Goal: Find specific page/section: Find specific page/section

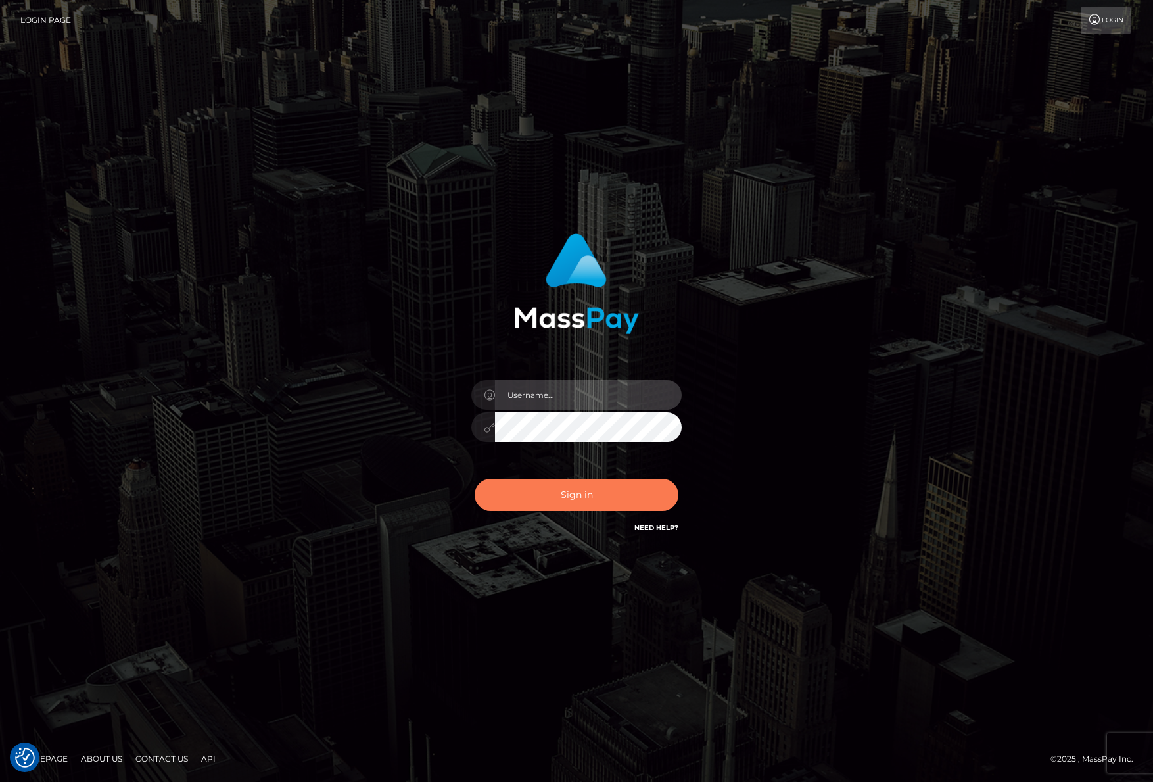
type input "efrain.ievpro"
click at [636, 486] on button "Sign in" at bounding box center [577, 495] width 204 height 32
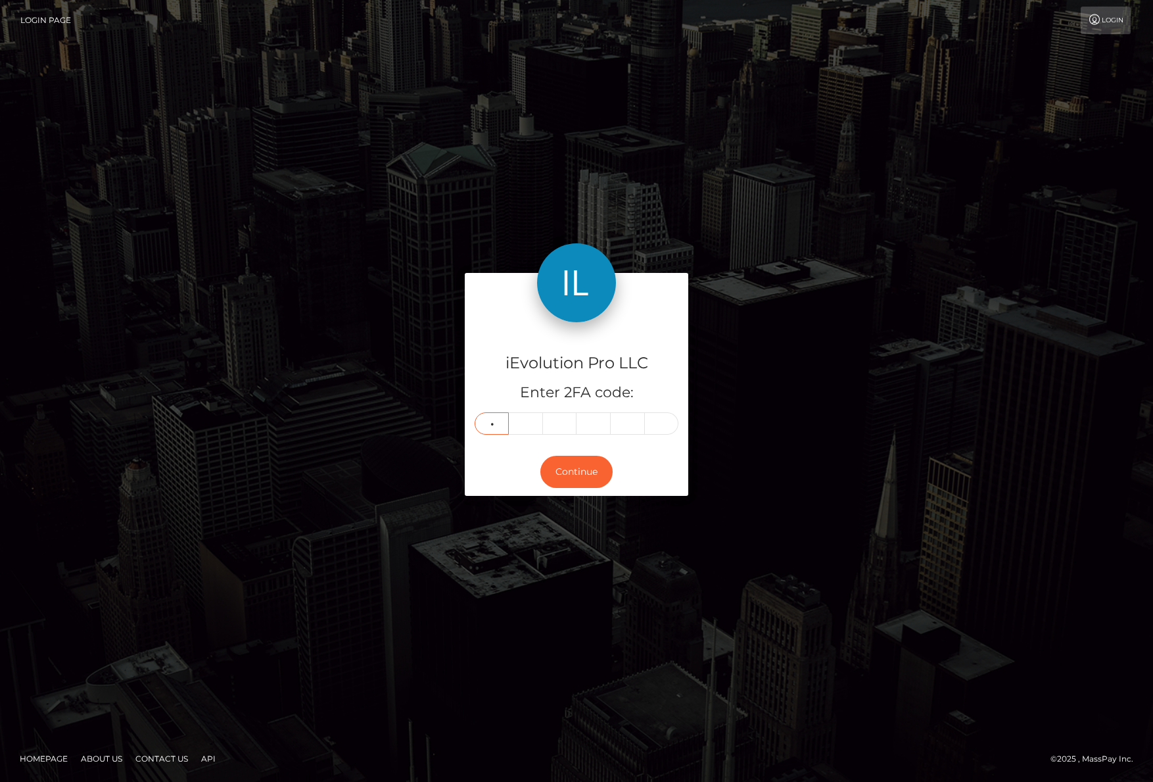
type input "5"
type input "4"
type input "8"
type input "1"
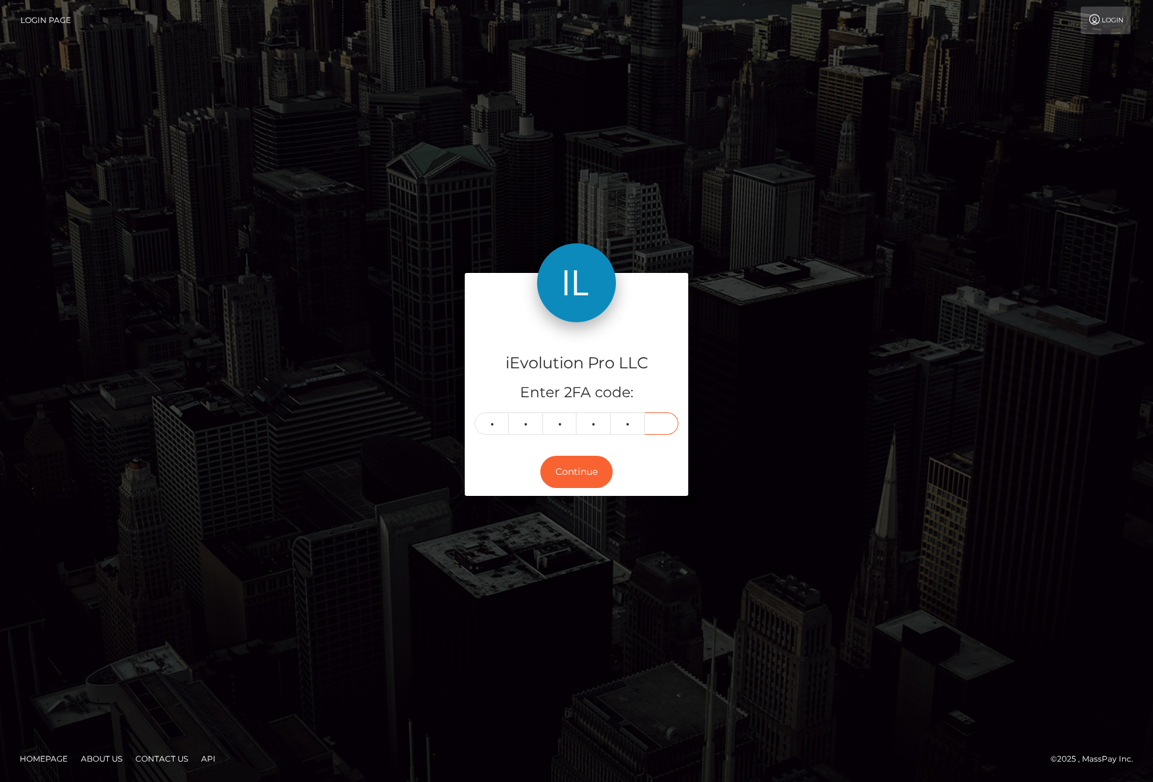
type input "8"
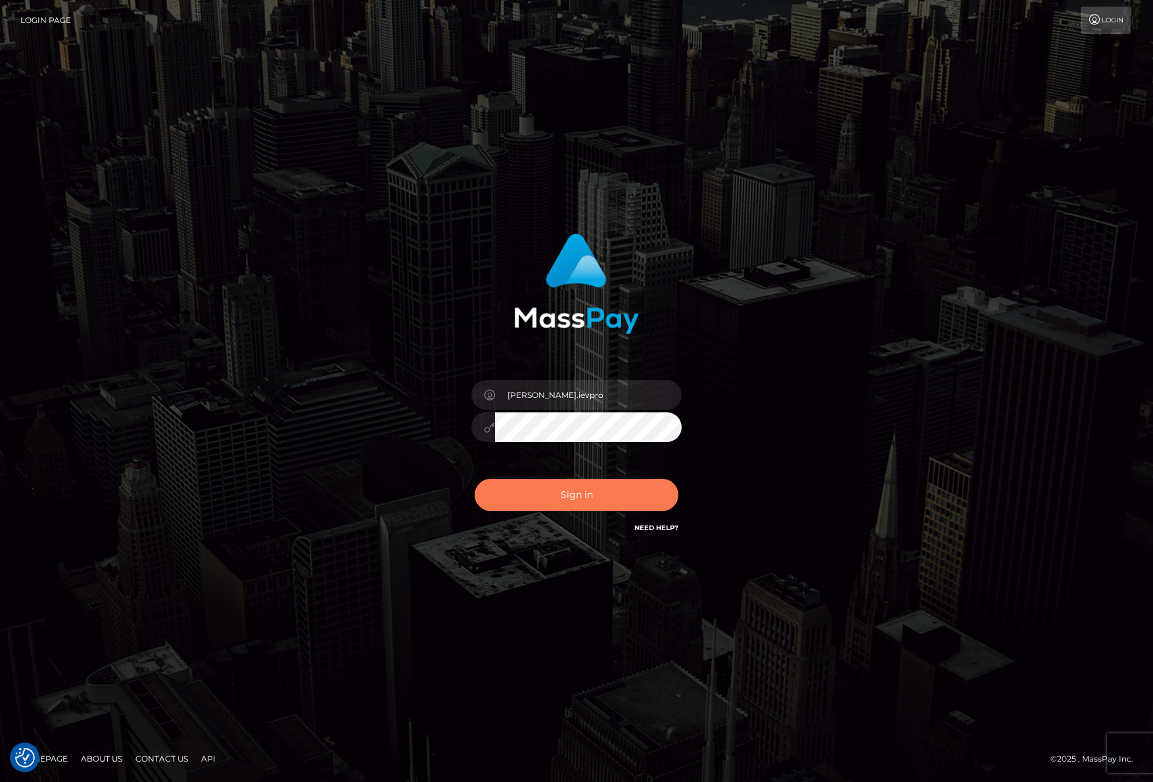
click at [552, 501] on button "Sign in" at bounding box center [577, 495] width 204 height 32
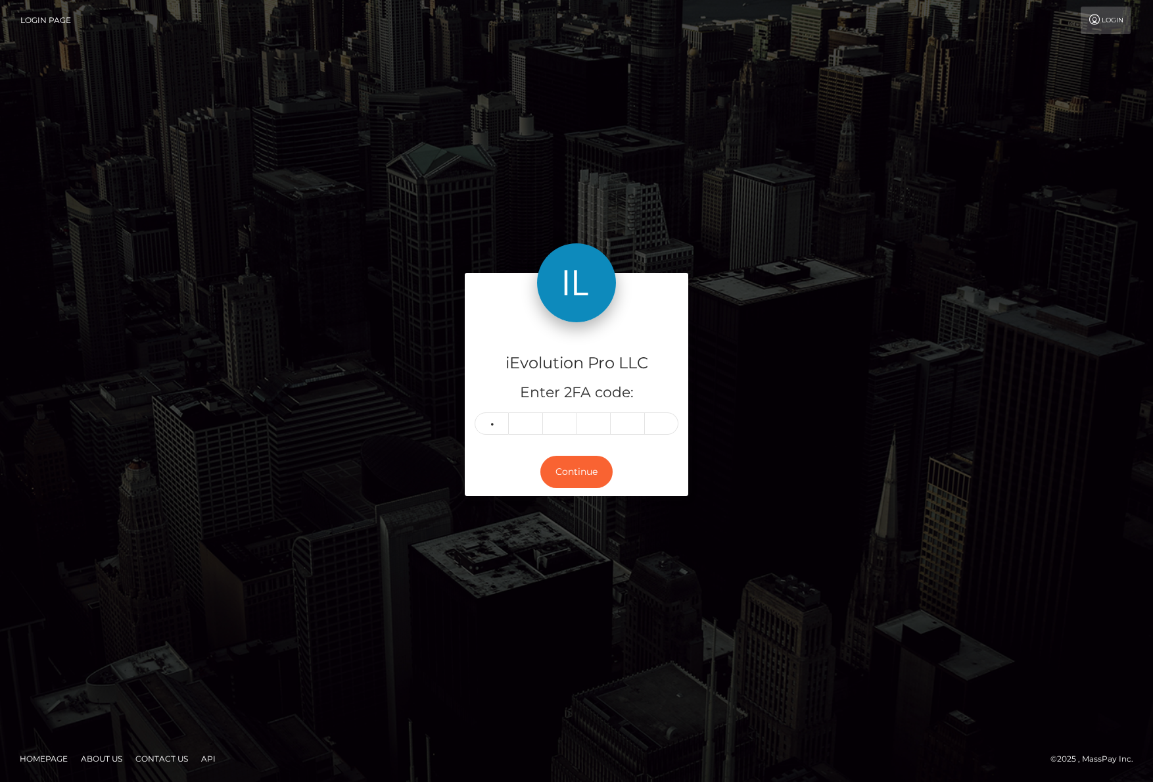
type input "5"
type input "4"
type input "8"
type input "1"
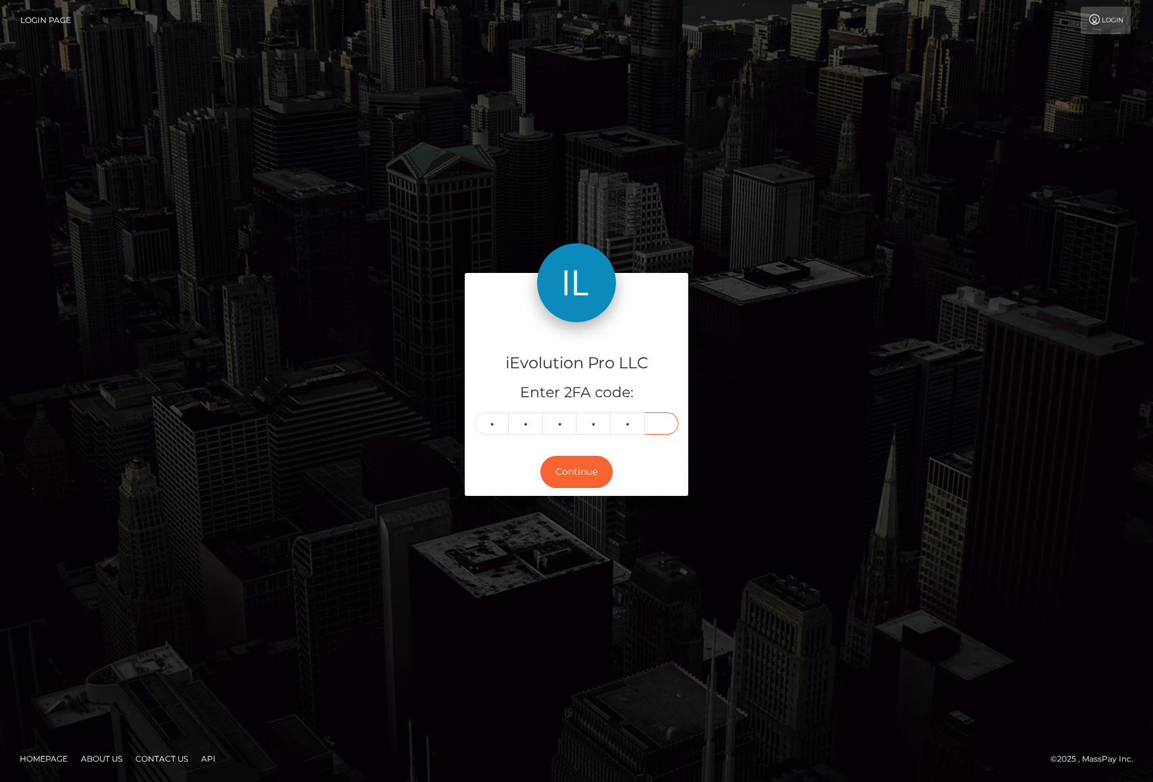
type input "8"
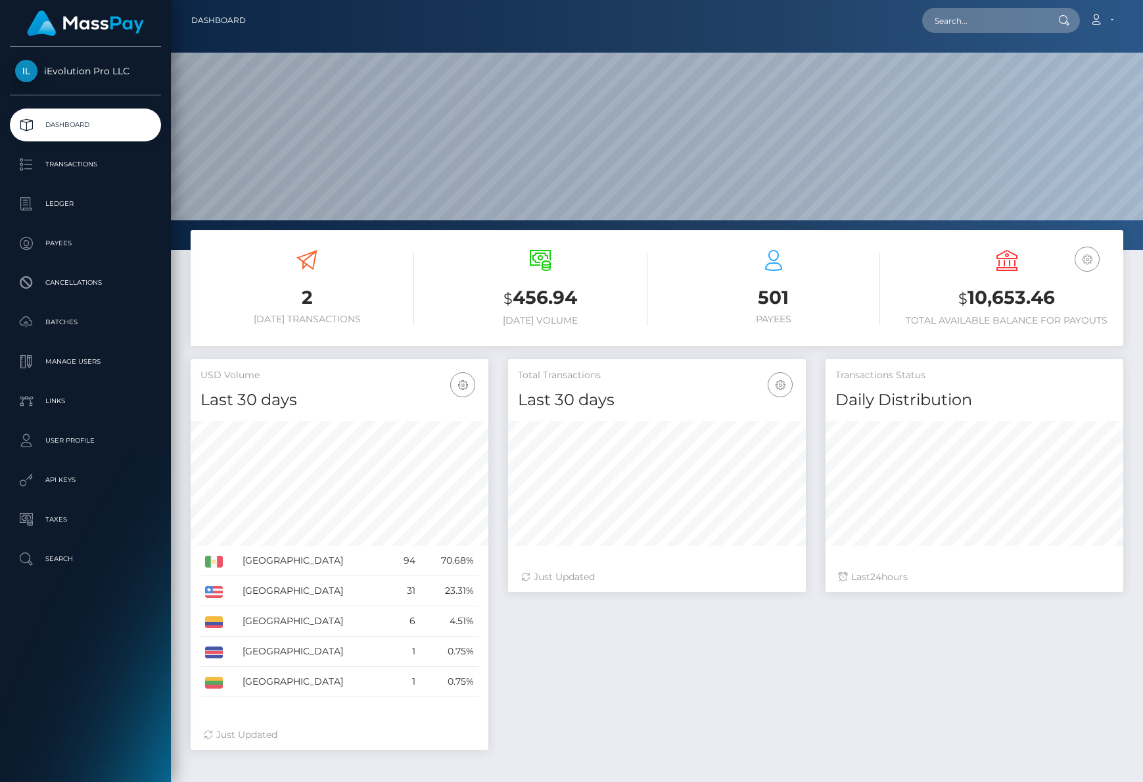
scroll to position [233, 298]
click at [62, 155] on p "Transactions" at bounding box center [85, 164] width 141 height 20
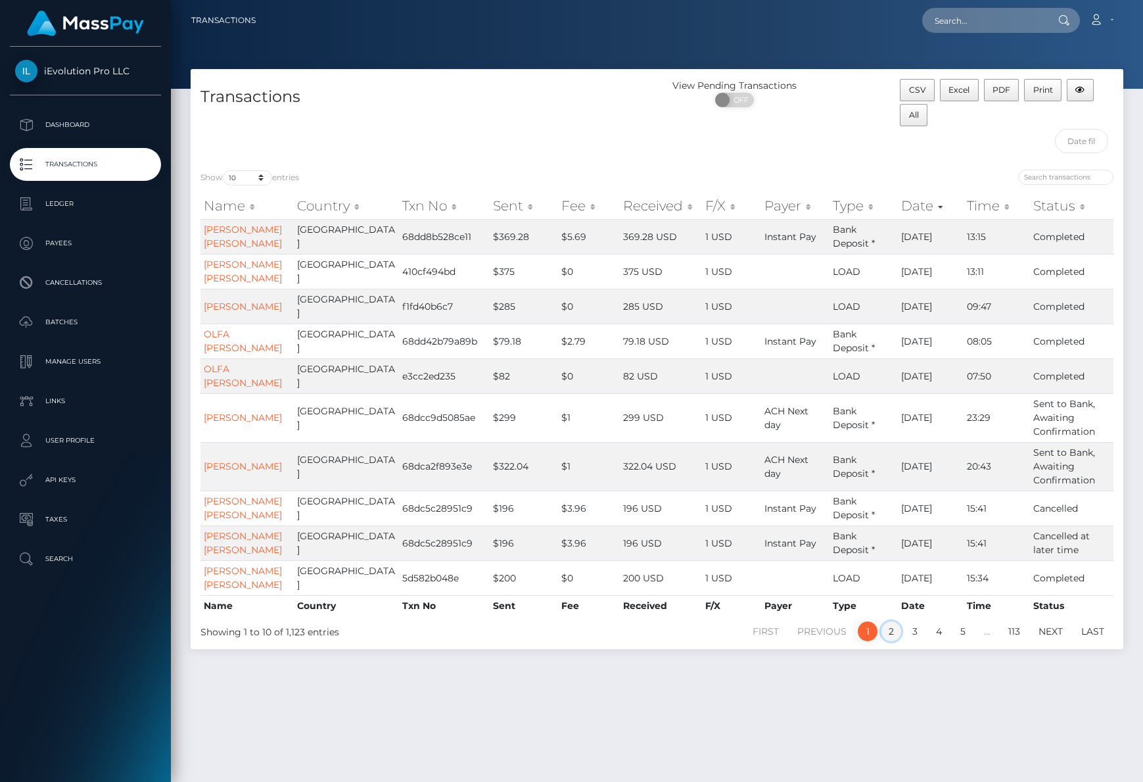
click at [895, 641] on link "2" at bounding box center [892, 631] width 20 height 20
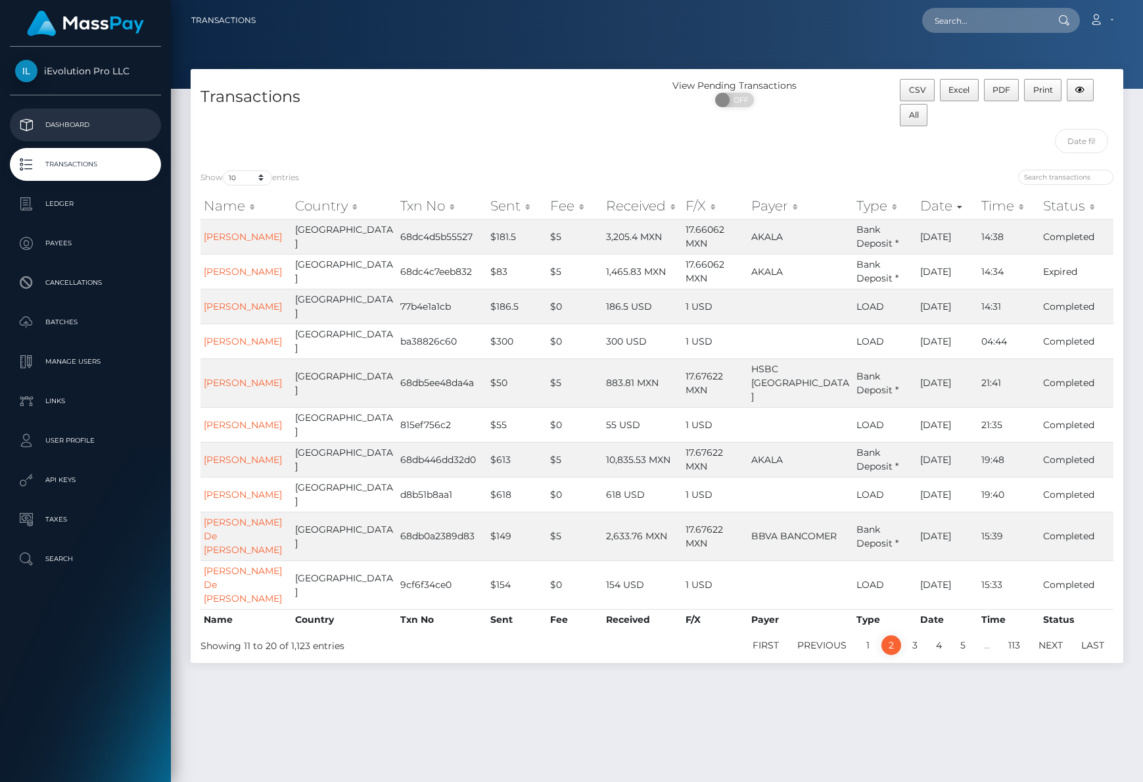
click at [103, 122] on p "Dashboard" at bounding box center [85, 125] width 141 height 20
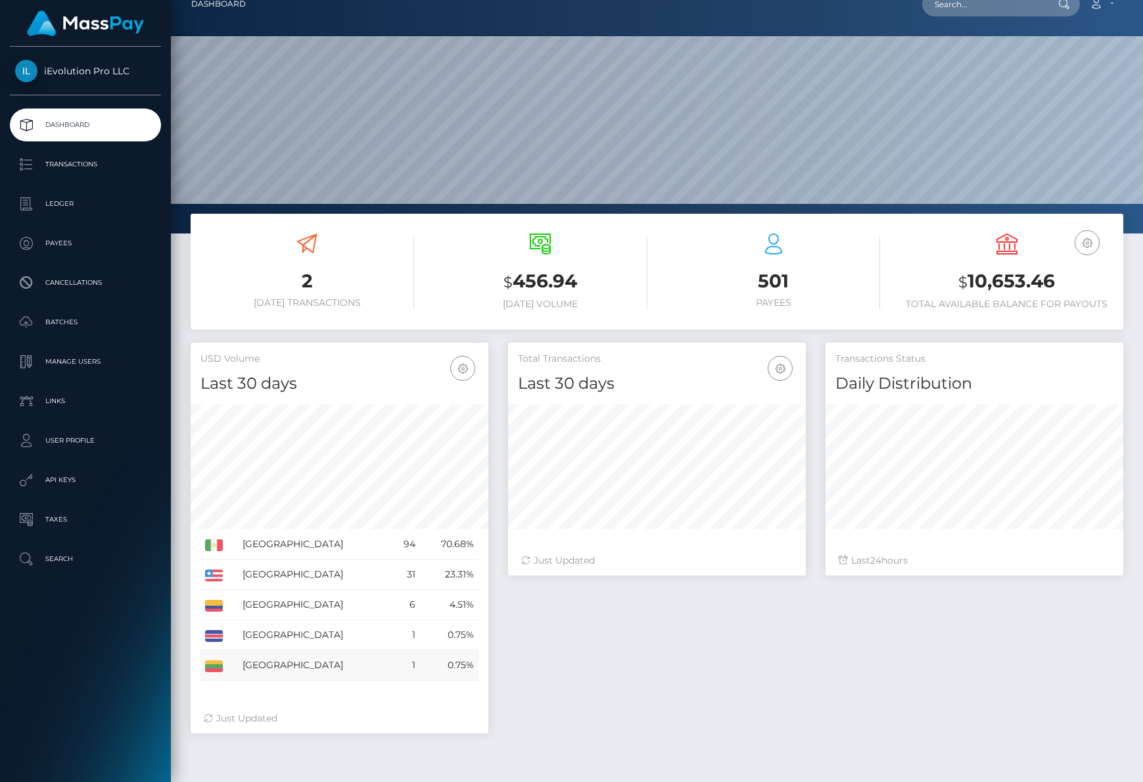
scroll to position [25, 0]
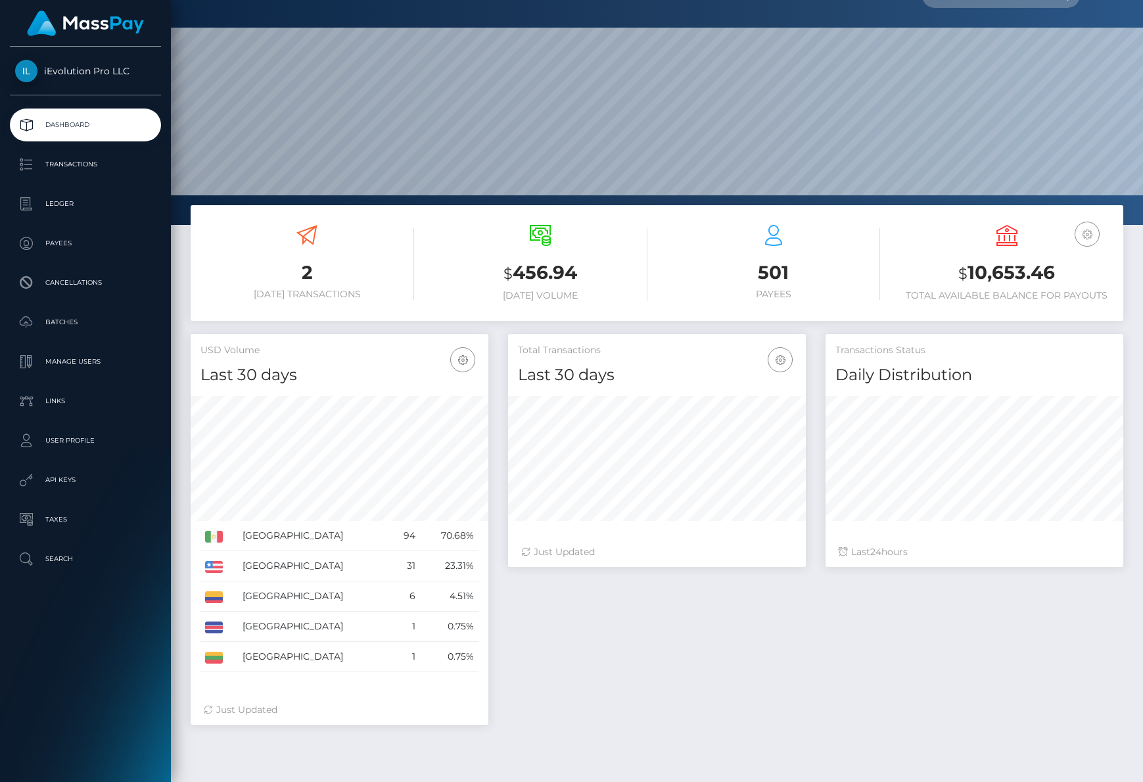
click at [491, 333] on div "2 Today Transactions $ 456.94 Today Volume 501 Payees $" at bounding box center [657, 269] width 953 height 129
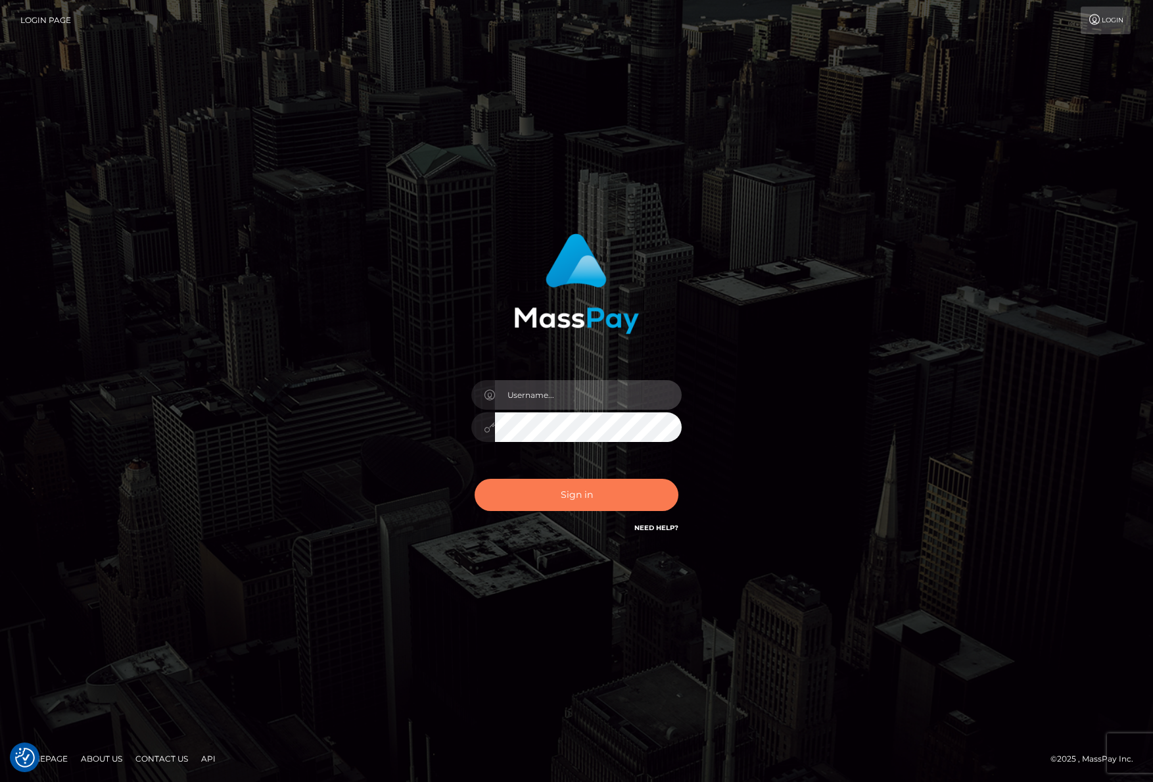
type input "efrain.ievpro"
click at [609, 500] on button "Sign in" at bounding box center [577, 495] width 204 height 32
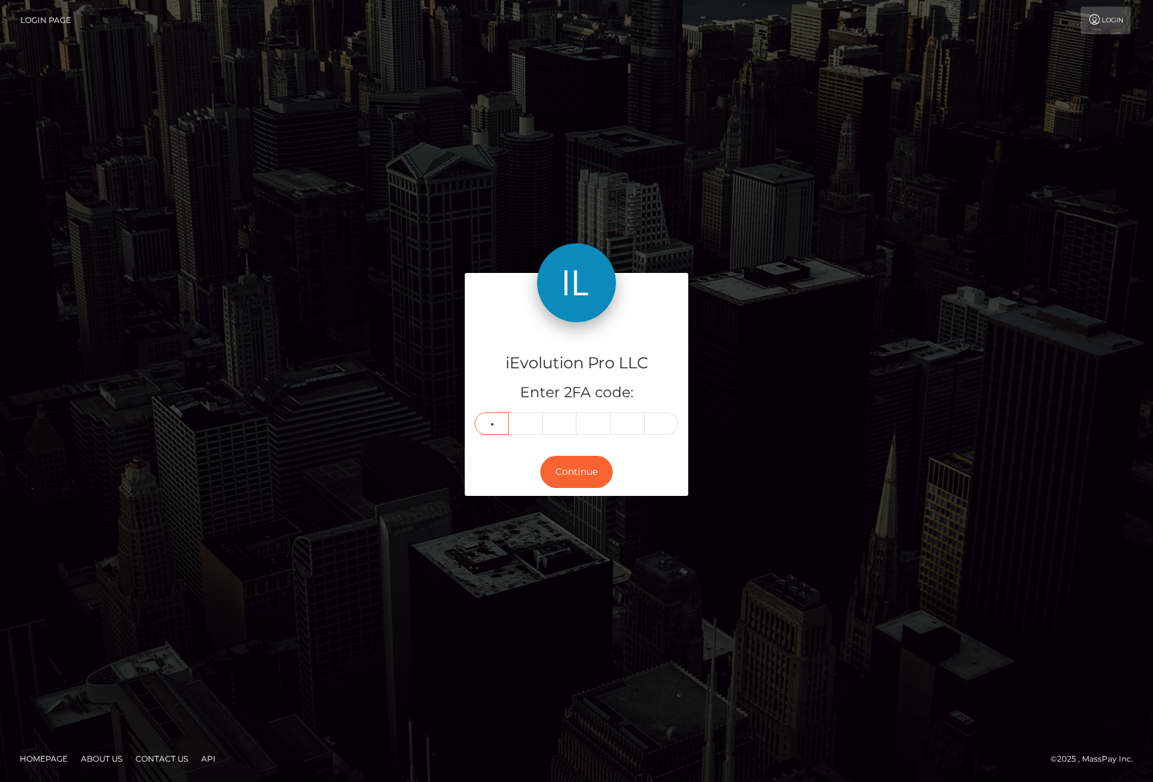
type input "6"
type input "2"
type input "6"
type input "0"
type input "7"
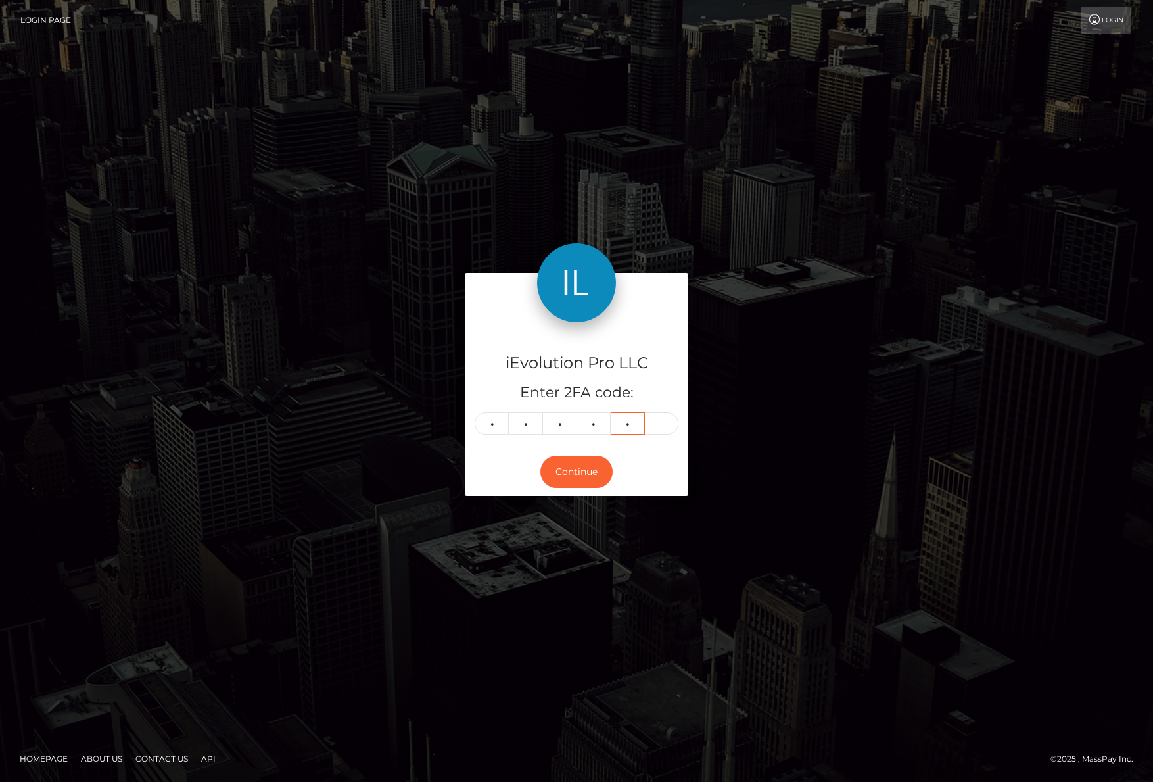
type input "6"
type input "9"
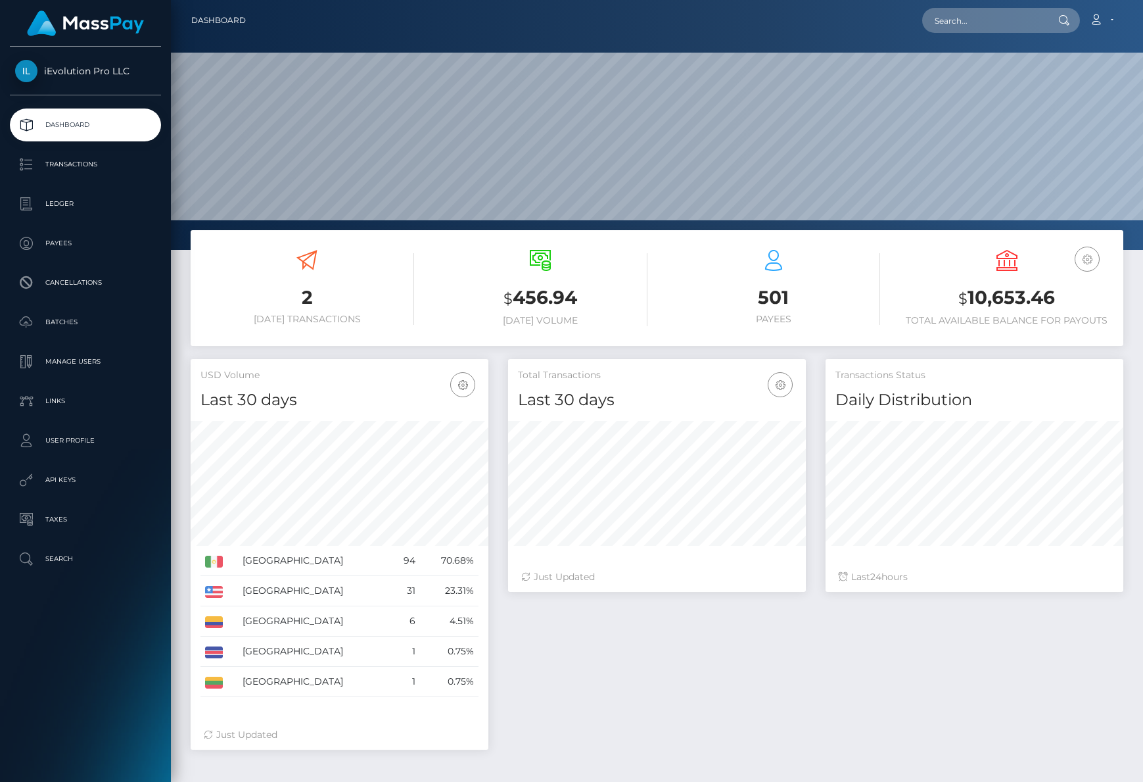
scroll to position [233, 298]
click at [79, 208] on p "Ledger" at bounding box center [85, 204] width 141 height 20
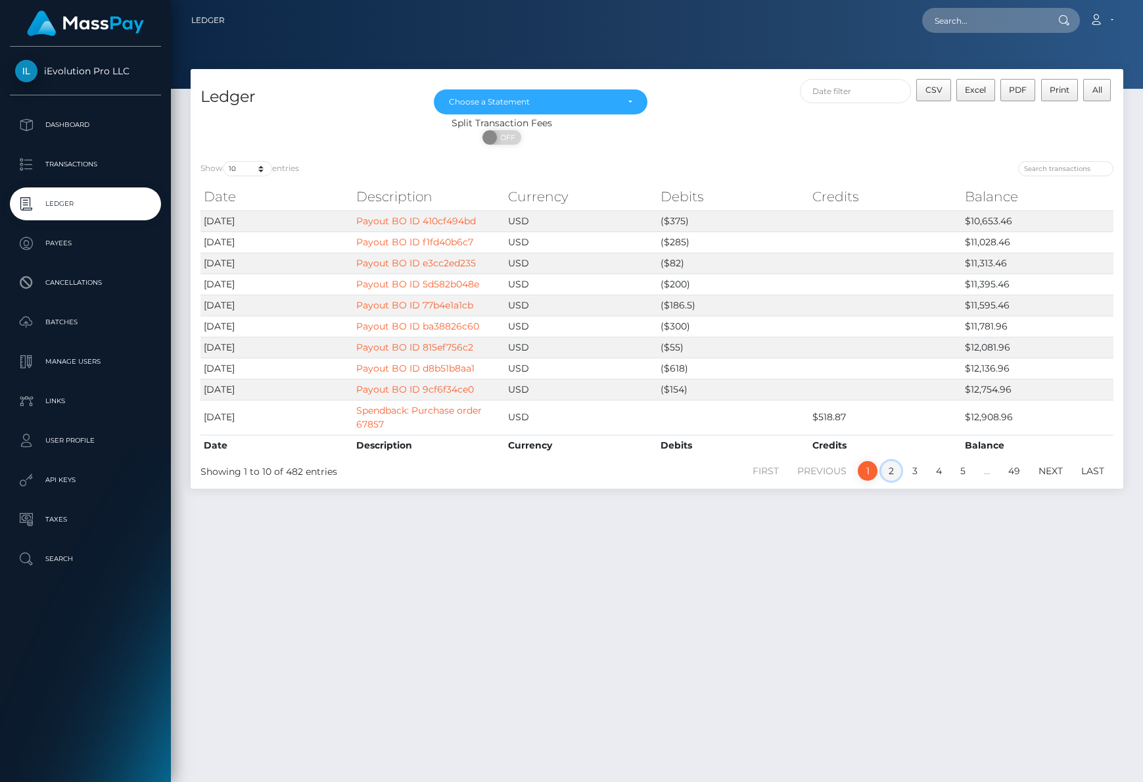
click at [893, 474] on link "2" at bounding box center [892, 471] width 20 height 20
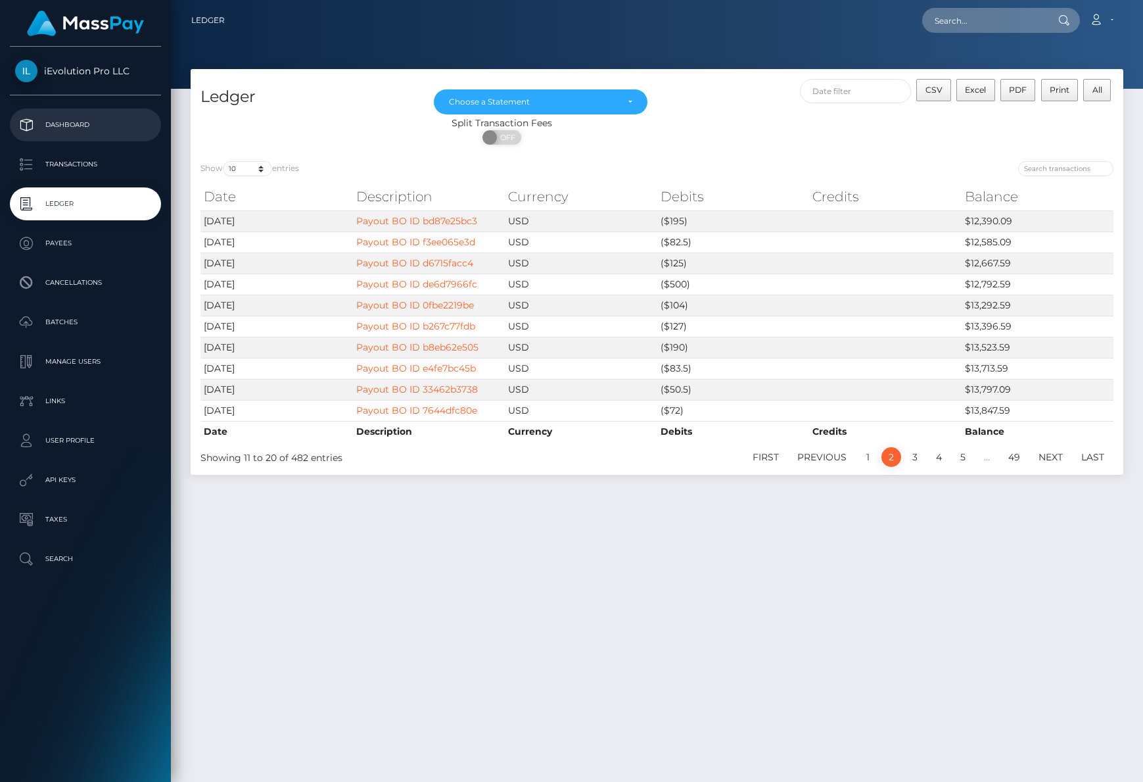
click at [116, 133] on p "Dashboard" at bounding box center [85, 125] width 141 height 20
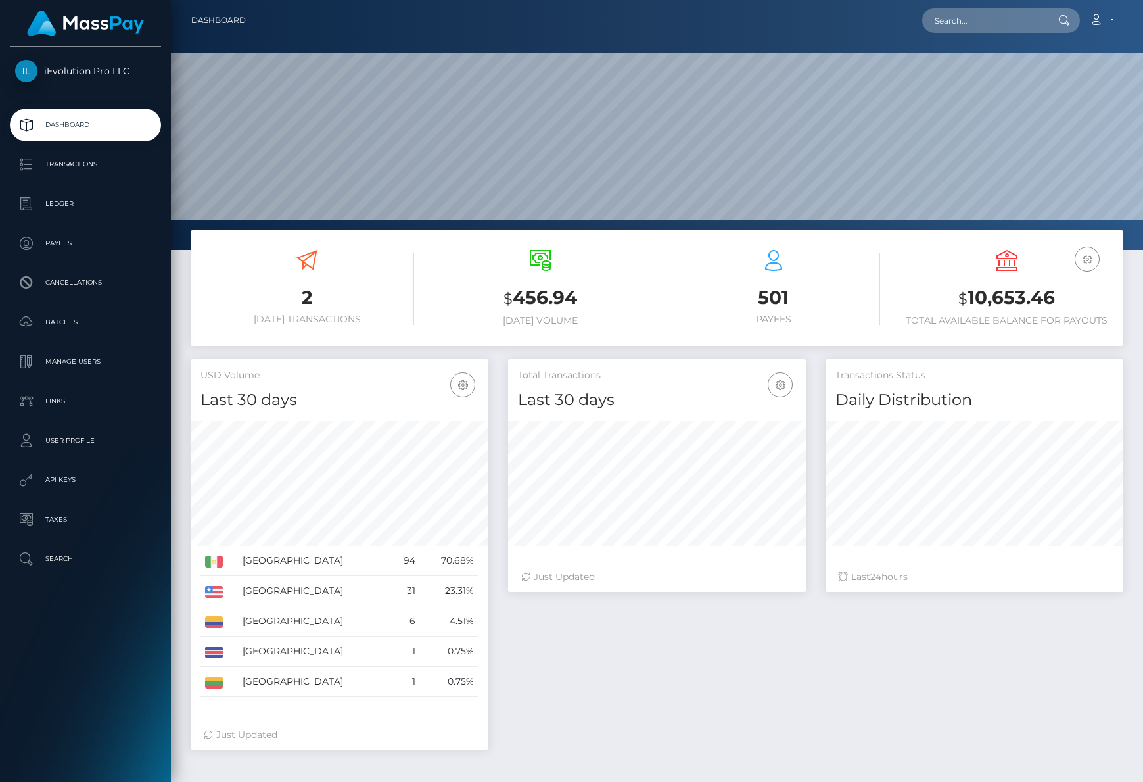
scroll to position [233, 298]
click at [105, 209] on p "Ledger" at bounding box center [85, 204] width 141 height 20
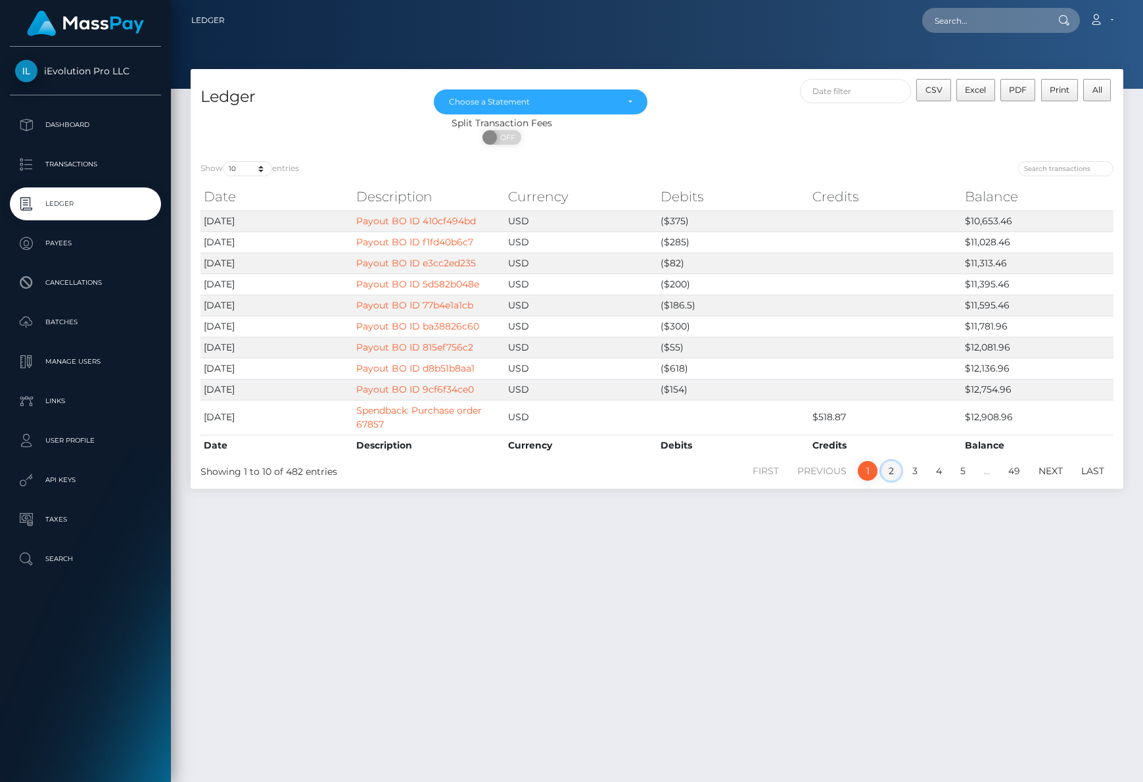
click at [893, 474] on link "2" at bounding box center [892, 471] width 20 height 20
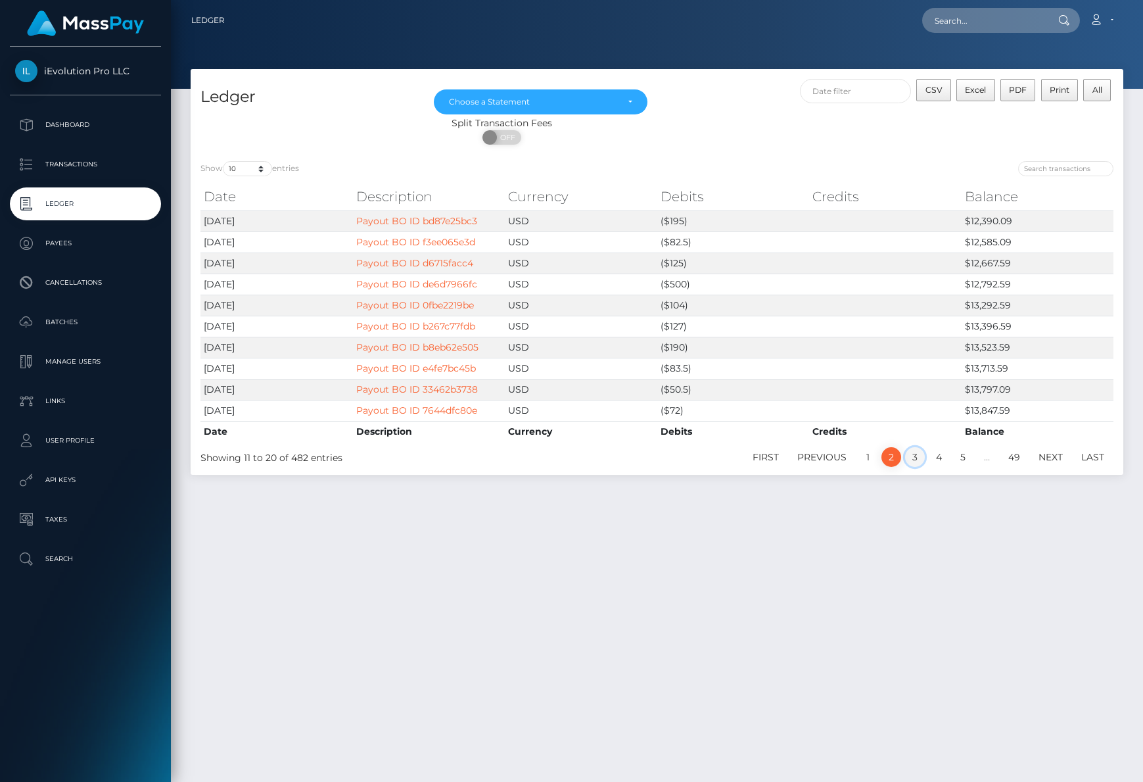
click at [917, 463] on link "3" at bounding box center [915, 457] width 20 height 20
click at [943, 463] on link "4" at bounding box center [939, 457] width 20 height 20
click at [959, 463] on link "5" at bounding box center [963, 457] width 20 height 20
click at [579, 106] on div "Choose a Statement" at bounding box center [533, 102] width 168 height 11
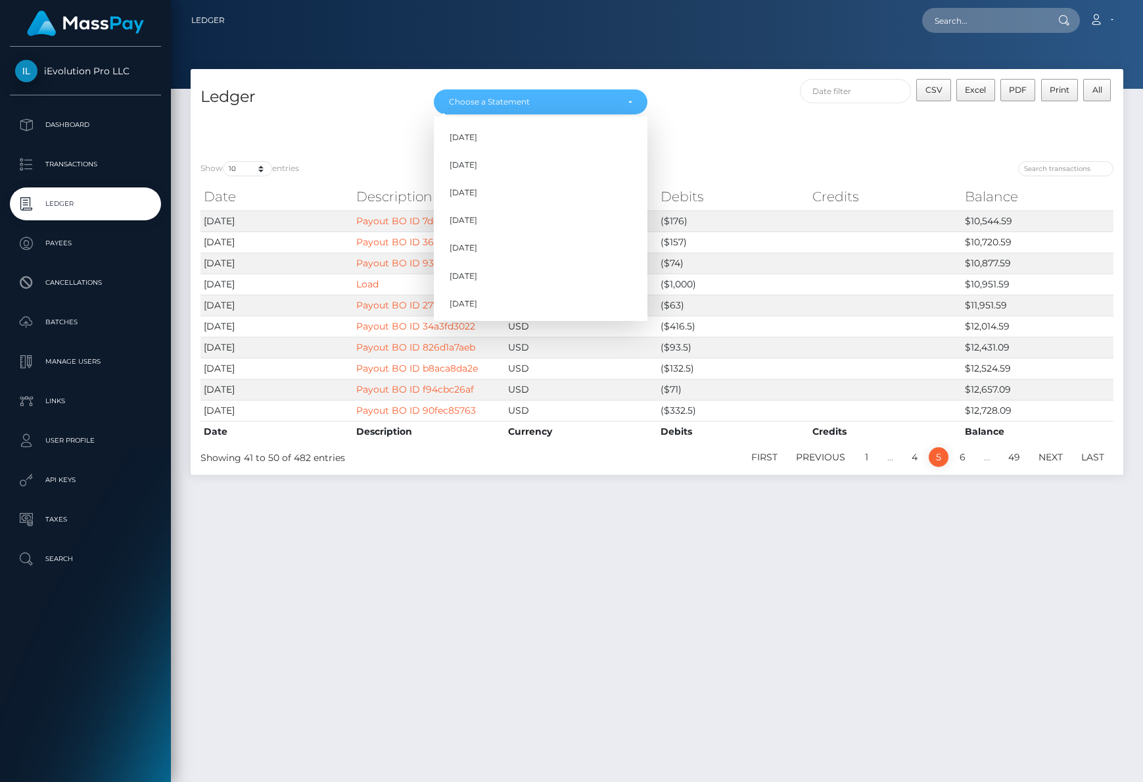
click at [825, 171] on div at bounding box center [890, 170] width 447 height 18
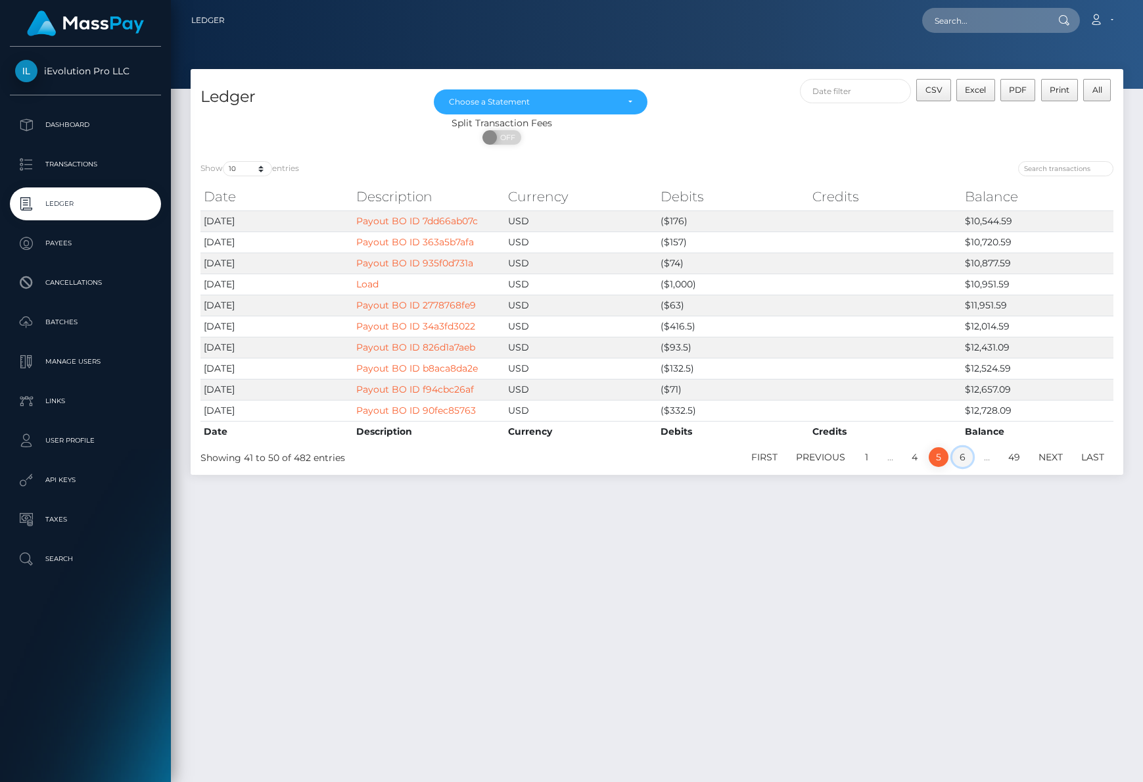
click at [961, 462] on link "6" at bounding box center [963, 457] width 20 height 20
click at [962, 461] on link "7" at bounding box center [963, 457] width 20 height 20
click at [962, 461] on link "8" at bounding box center [963, 457] width 20 height 20
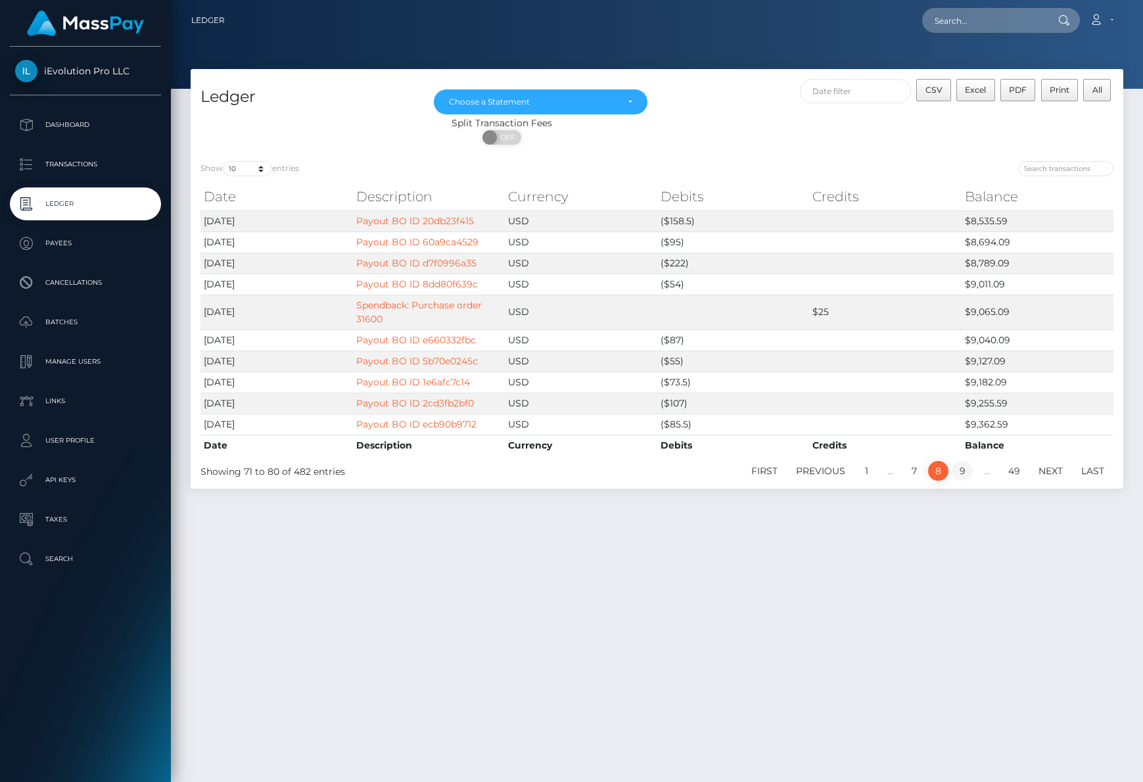
click at [961, 473] on link "9" at bounding box center [963, 471] width 20 height 20
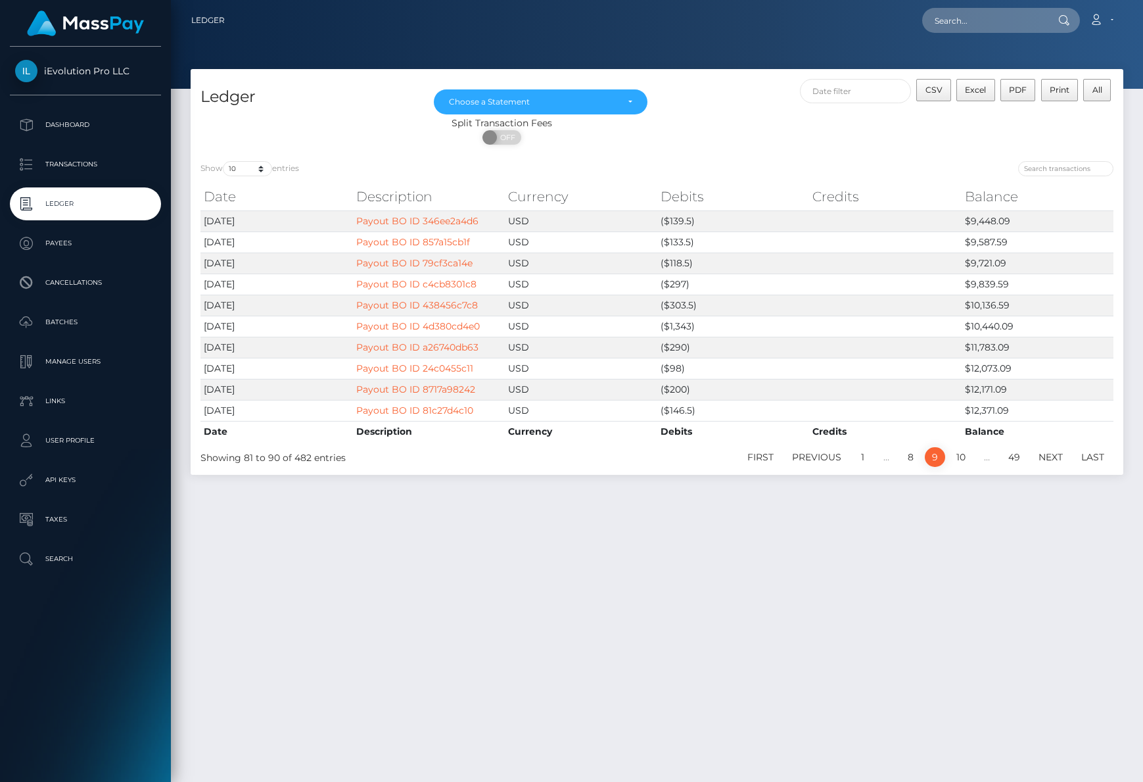
click at [962, 468] on div "Show 10 25 50 100 250 entries Date Description Currency Debits Credits Balance …" at bounding box center [657, 312] width 933 height 323
click at [962, 461] on link "10" at bounding box center [961, 457] width 24 height 20
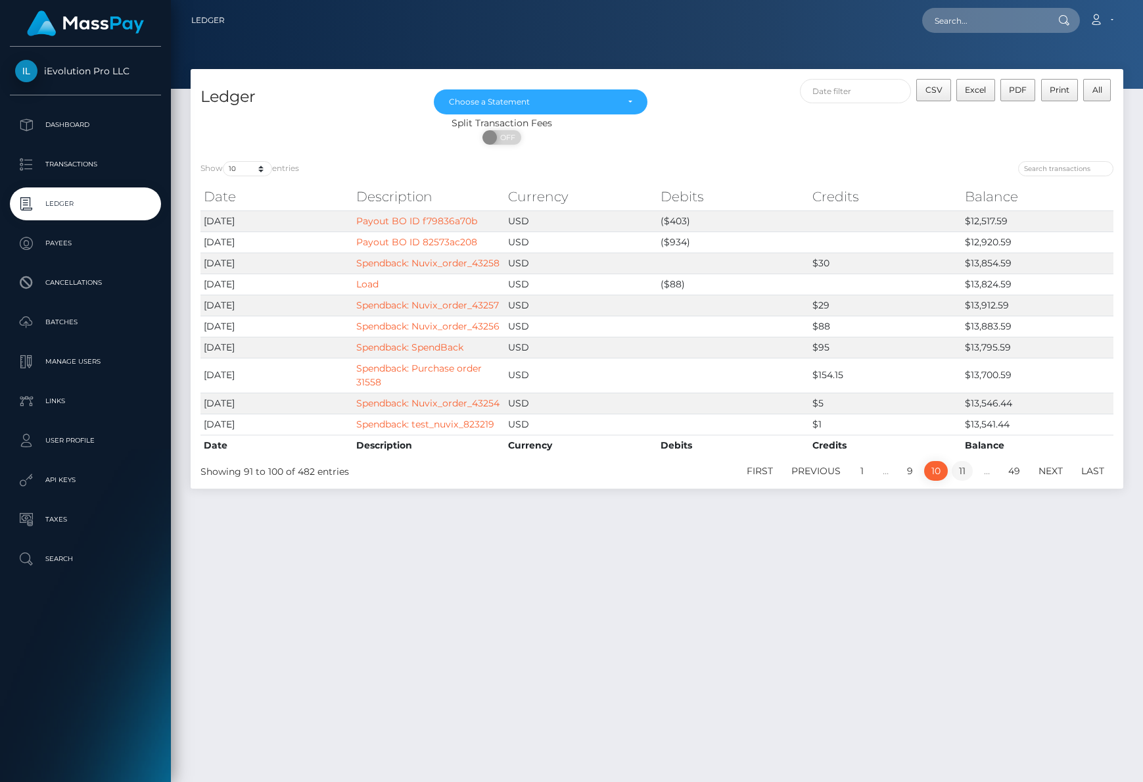
click at [966, 477] on link "11" at bounding box center [962, 471] width 21 height 20
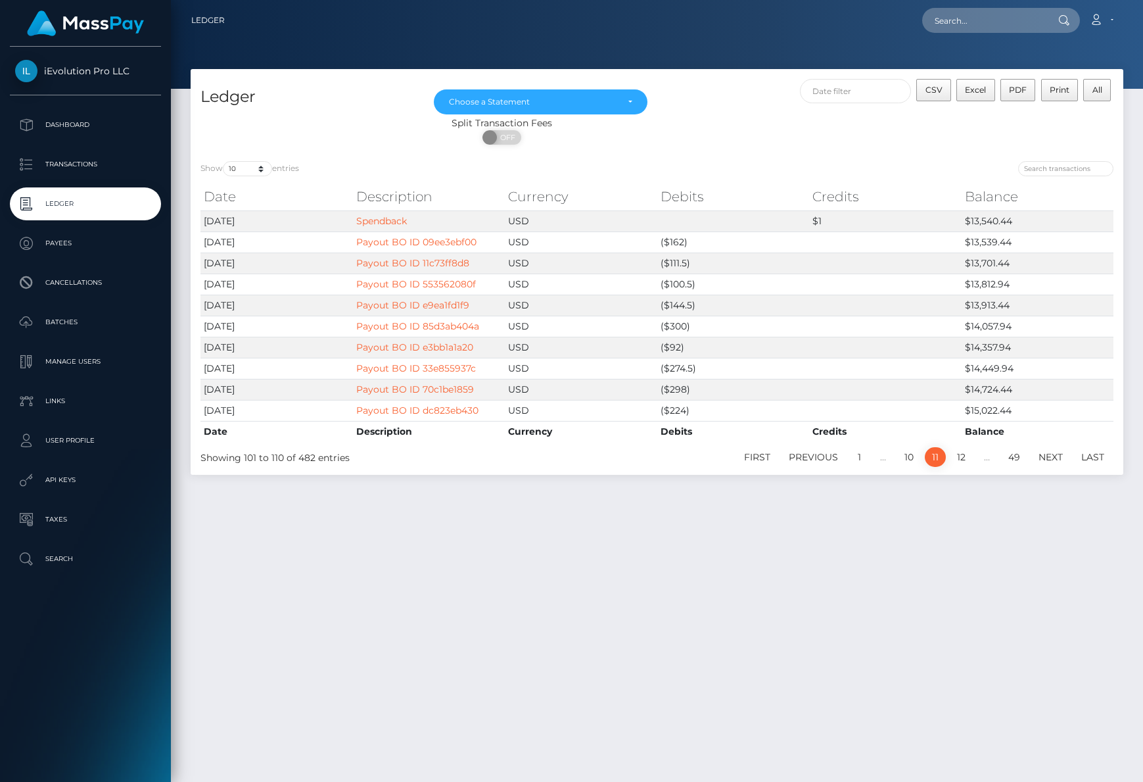
click at [964, 466] on div "First Previous 1 … 10 11 12 … 49 Next Last" at bounding box center [851, 457] width 544 height 22
click at [963, 461] on link "12" at bounding box center [961, 457] width 23 height 20
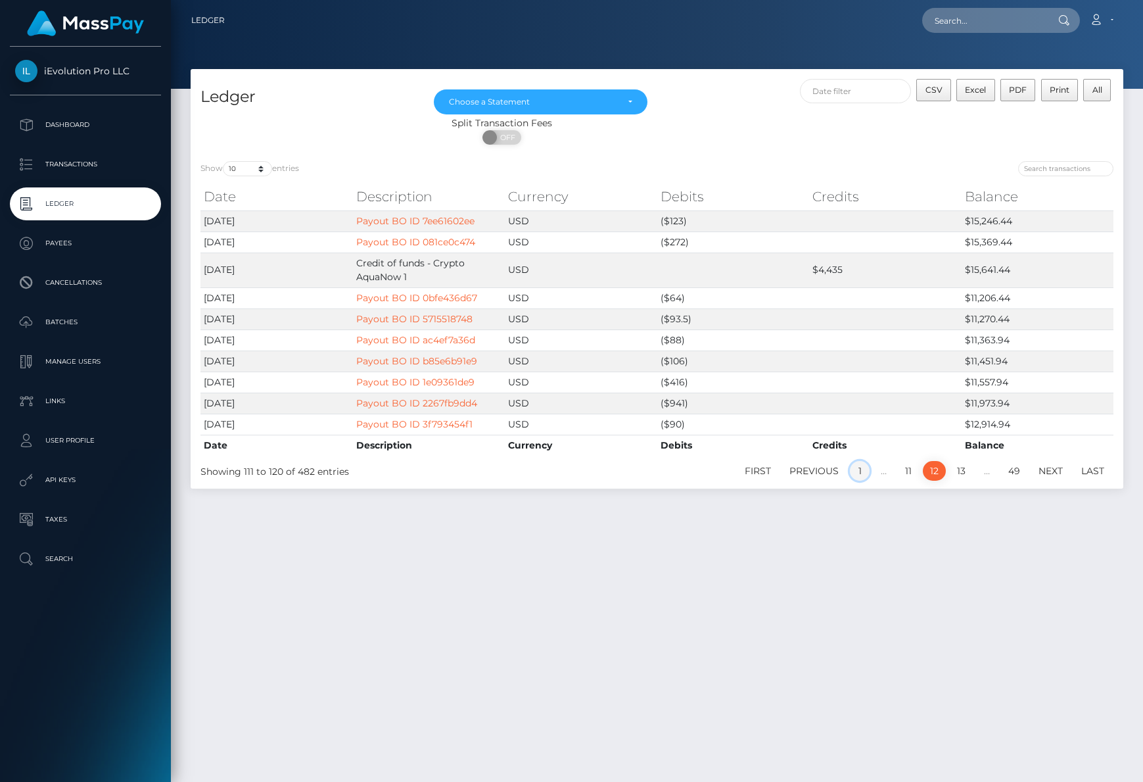
click at [853, 471] on link "1" at bounding box center [860, 471] width 20 height 20
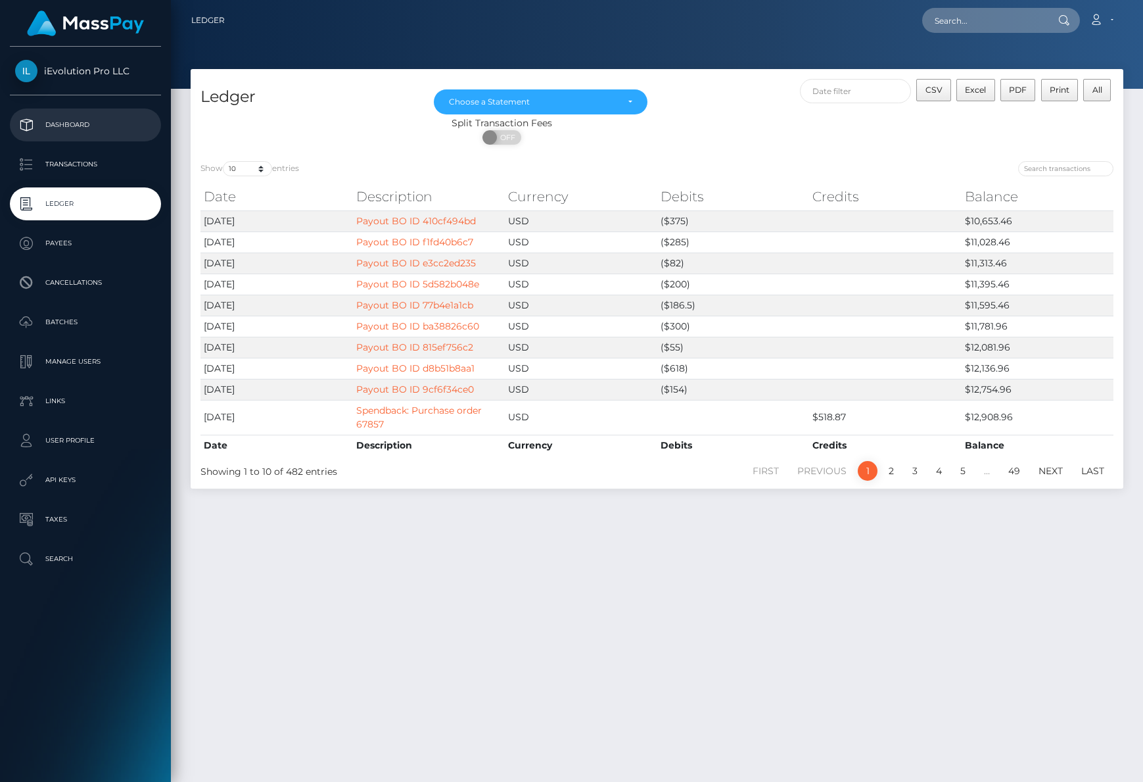
click at [72, 132] on p "Dashboard" at bounding box center [85, 125] width 141 height 20
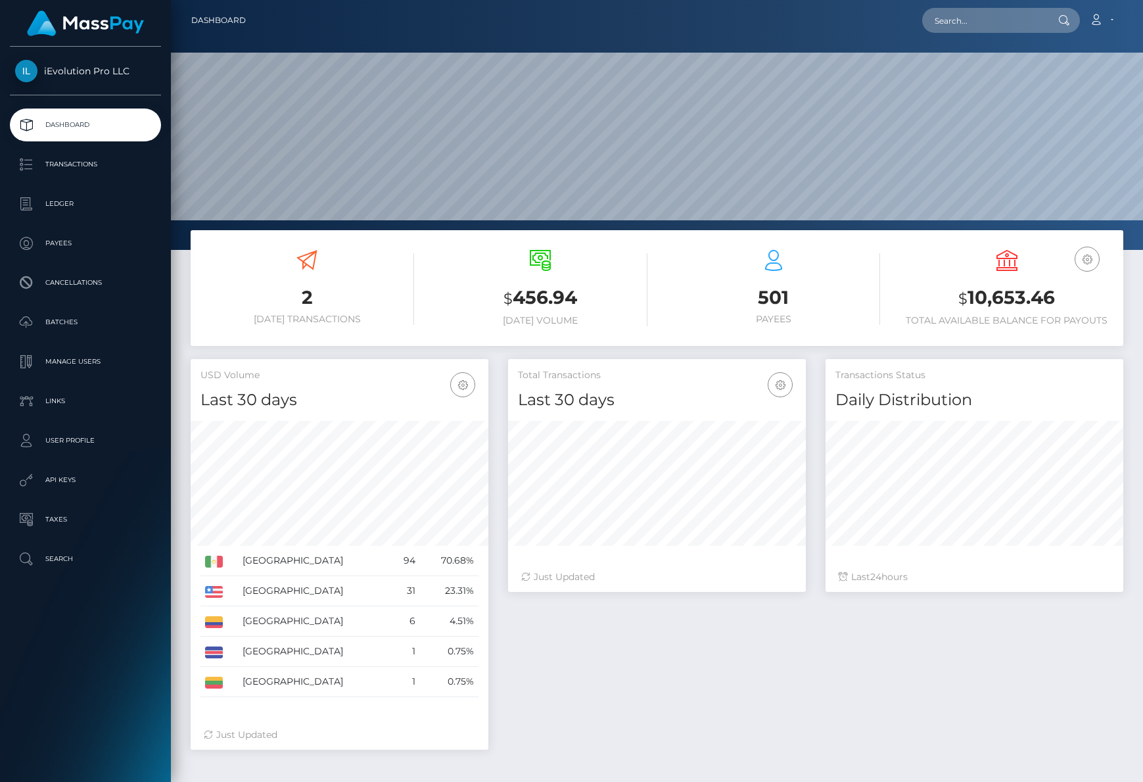
scroll to position [233, 298]
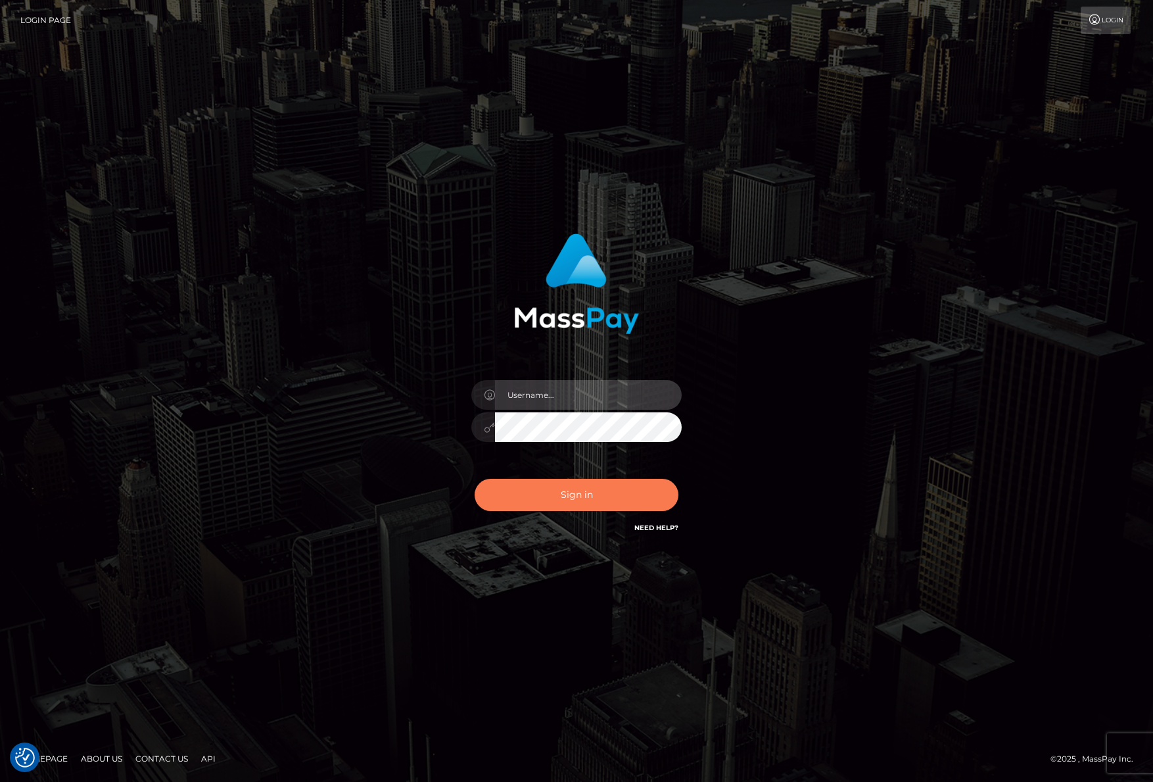
type input "efrain.ievpro"
click at [598, 500] on button "Sign in" at bounding box center [577, 495] width 204 height 32
